Goal: Transaction & Acquisition: Purchase product/service

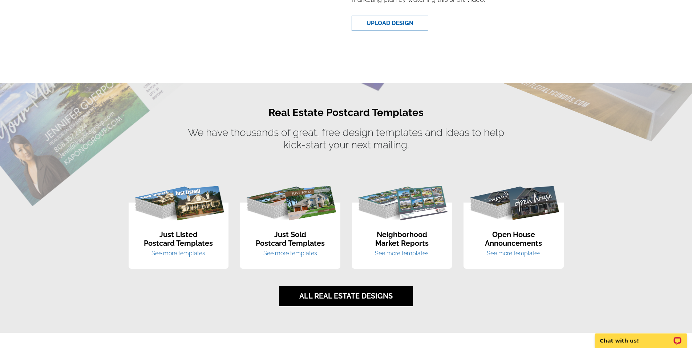
scroll to position [364, 0]
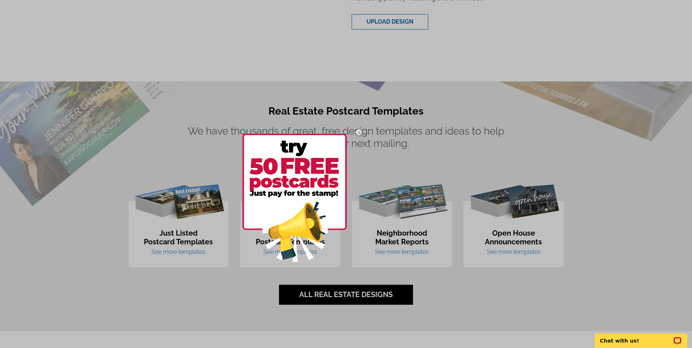
click at [359, 131] on img at bounding box center [358, 132] width 21 height 21
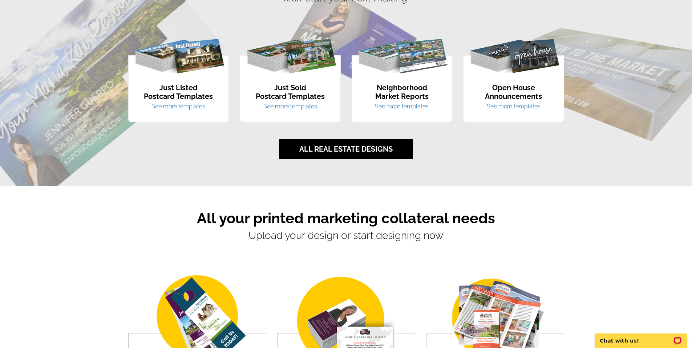
scroll to position [545, 0]
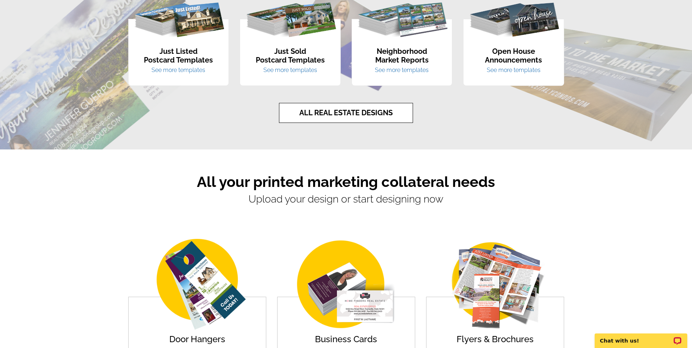
click at [343, 113] on link "ALL REAL ESTATE DESIGNS" at bounding box center [346, 113] width 134 height 20
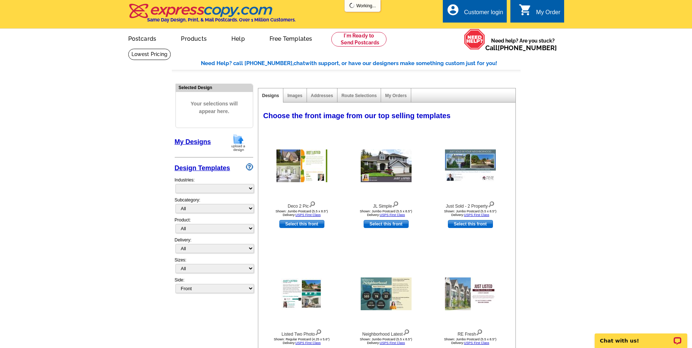
select select "785"
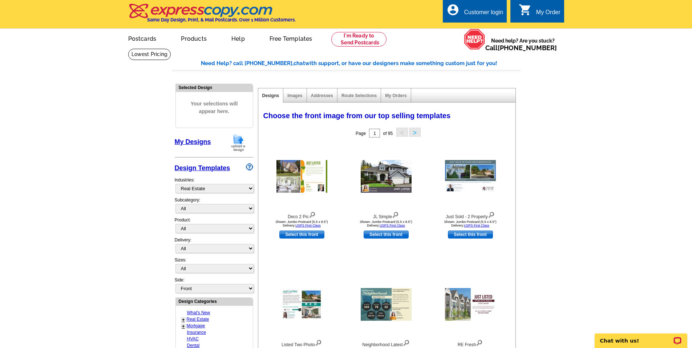
click at [255, 210] on div "Selected Design Your selections will appear here. My Designs Design Templates I…" at bounding box center [214, 327] width 82 height 496
click at [249, 209] on select "All RE/MAX® Referrals [PERSON_NAME]® Berkshire Hathaway Home Services Century 2…" at bounding box center [215, 208] width 78 height 9
select select "1208"
click at [176, 204] on select "All RE/MAX® Referrals [PERSON_NAME]® Berkshire Hathaway Home Services Century 2…" at bounding box center [215, 208] width 78 height 9
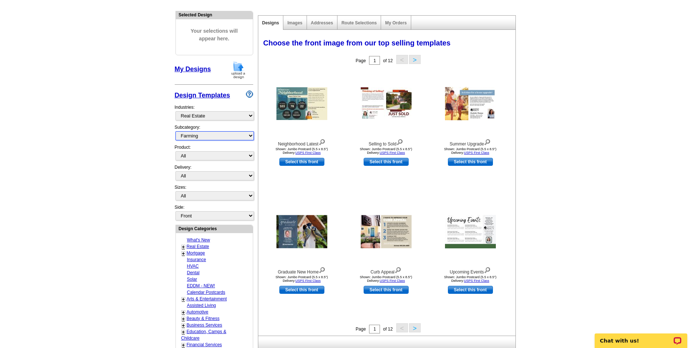
scroll to position [109, 0]
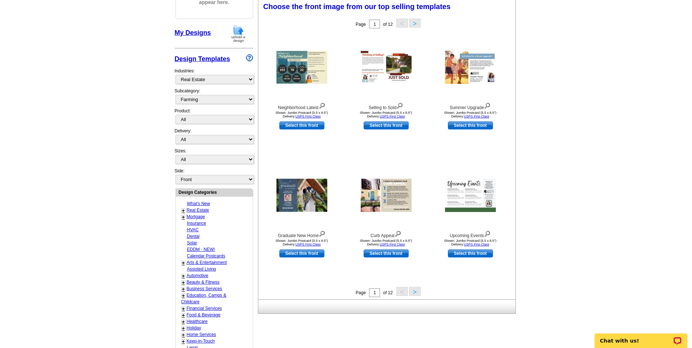
click at [414, 291] on button ">" at bounding box center [415, 291] width 12 height 9
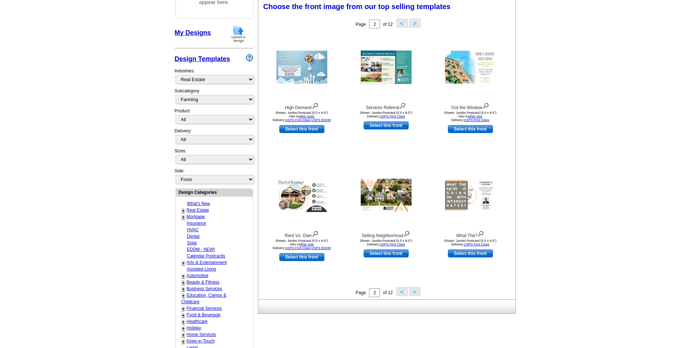
click at [415, 293] on button ">" at bounding box center [415, 291] width 12 height 9
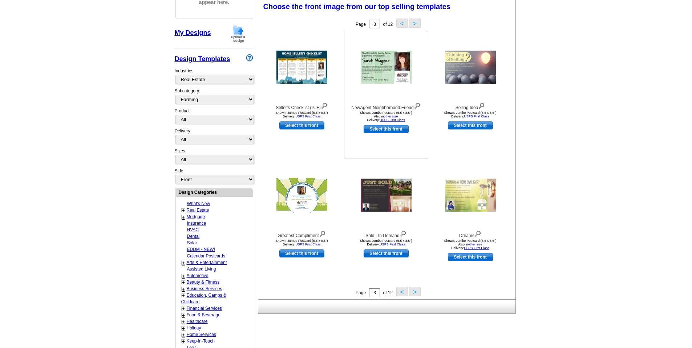
click at [418, 104] on img at bounding box center [417, 105] width 7 height 8
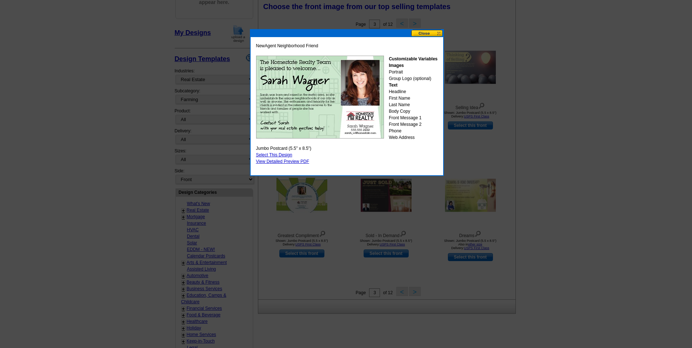
click at [437, 33] on button at bounding box center [427, 33] width 32 height 7
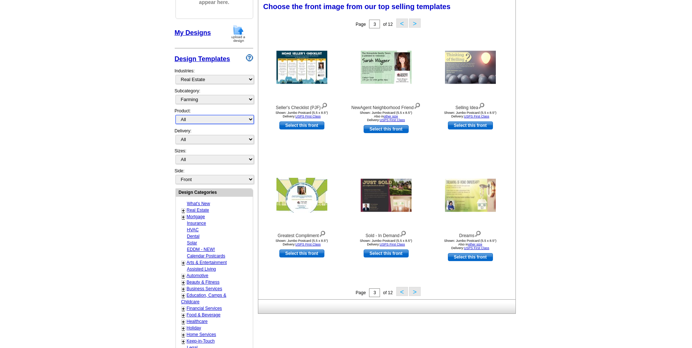
click at [247, 123] on select "All Postcards Letters and flyers Business Cards Door Hangers Greeting Cards" at bounding box center [215, 119] width 78 height 9
select select "1"
click at [176, 115] on select "All Postcards Letters and flyers Business Cards Door Hangers Greeting Cards" at bounding box center [215, 119] width 78 height 9
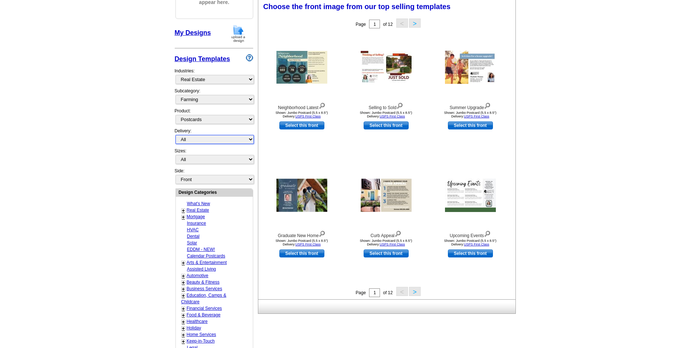
click at [249, 139] on select "All First Class Mail Shipped to Me EDDM Save 66% on Postage" at bounding box center [215, 139] width 78 height 9
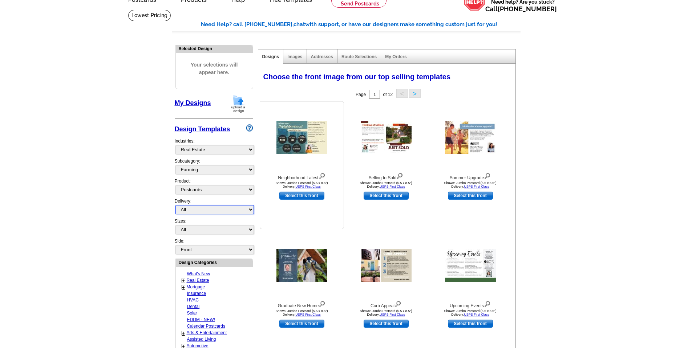
scroll to position [36, 0]
